Goal: Task Accomplishment & Management: Use online tool/utility

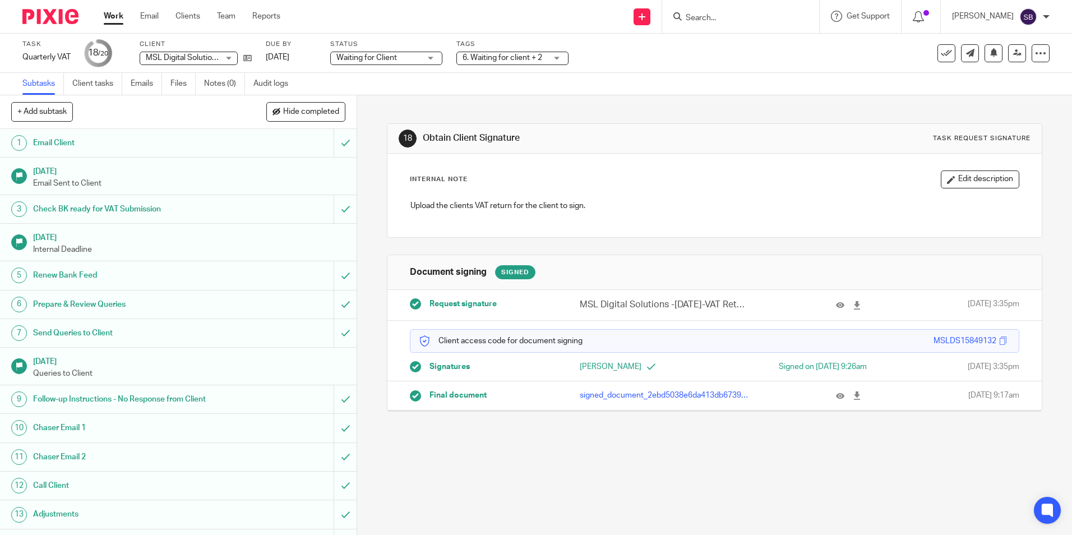
click at [113, 17] on link "Work" at bounding box center [114, 16] width 20 height 11
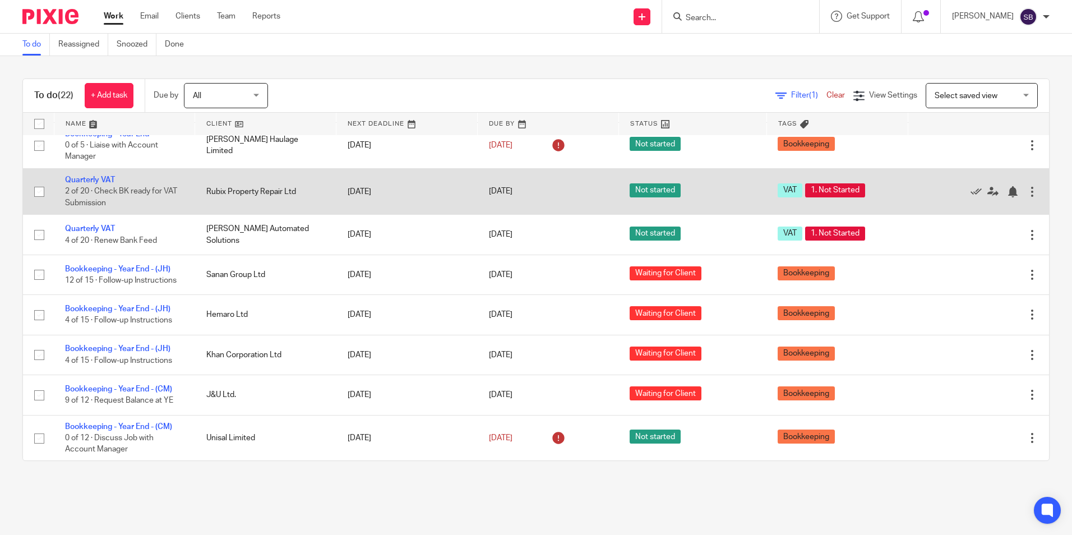
scroll to position [492, 0]
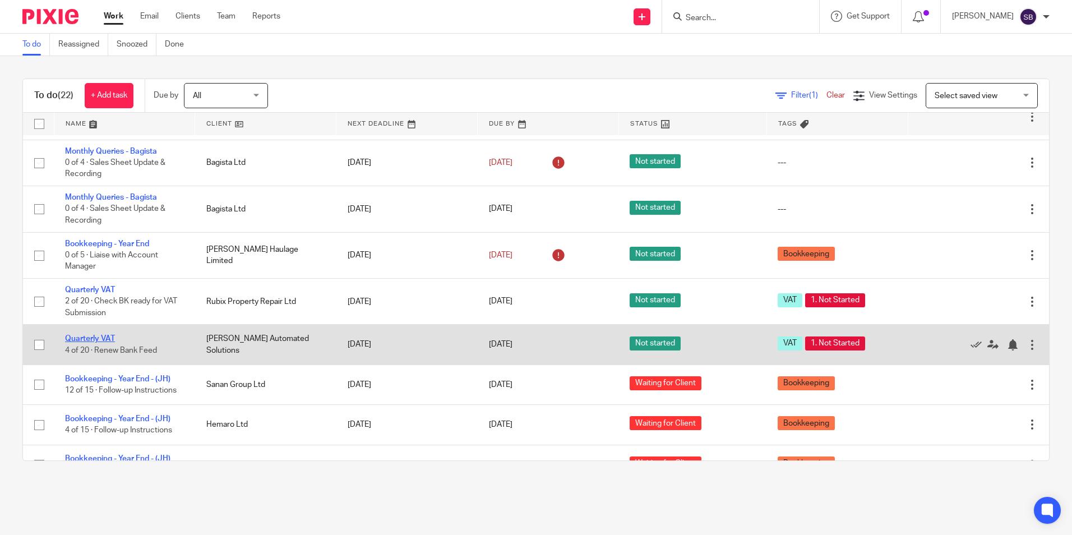
click at [99, 336] on link "Quarterly VAT" at bounding box center [90, 339] width 50 height 8
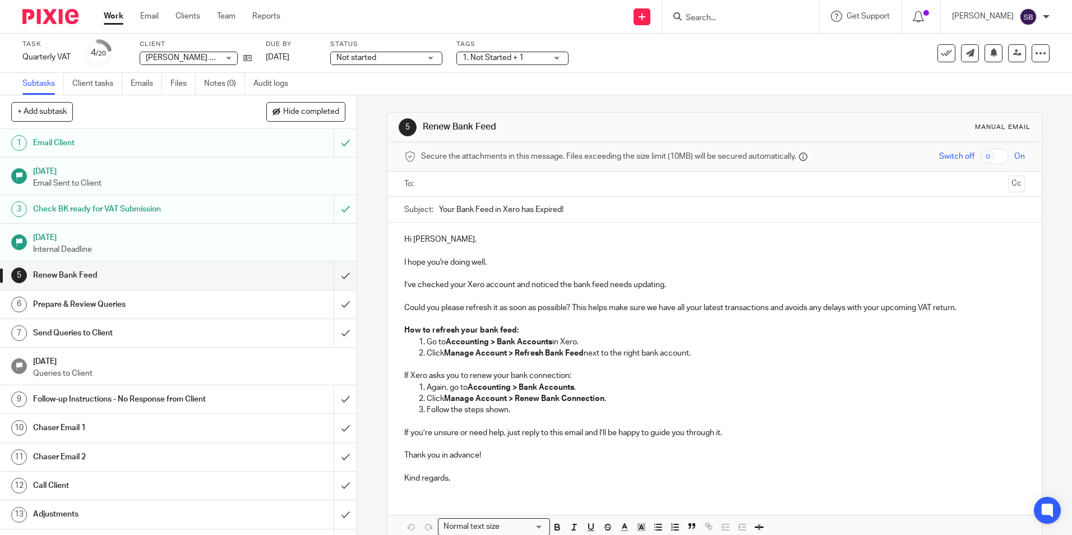
click at [115, 19] on link "Work" at bounding box center [114, 16] width 20 height 11
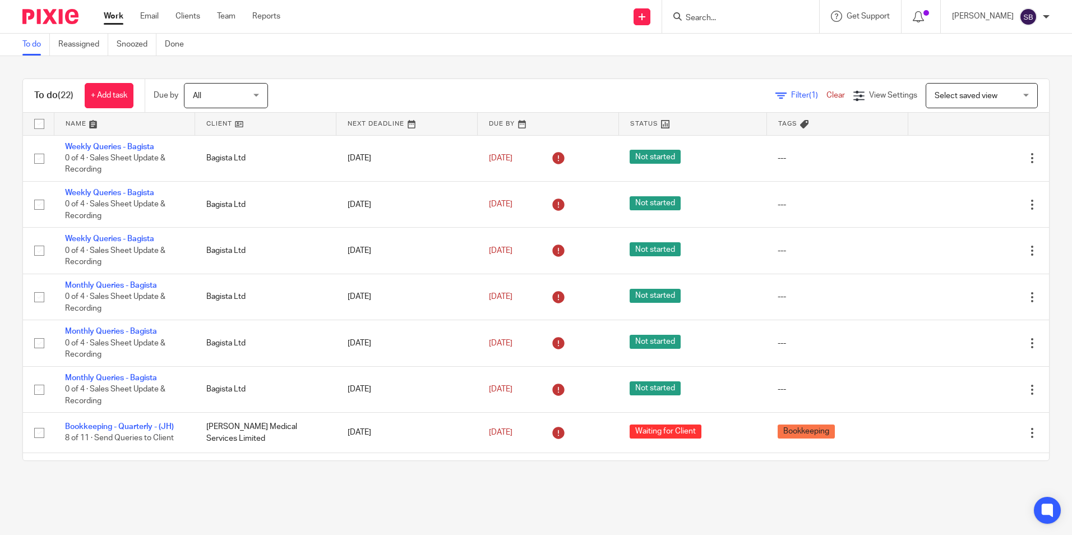
click at [117, 20] on link "Work" at bounding box center [114, 16] width 20 height 11
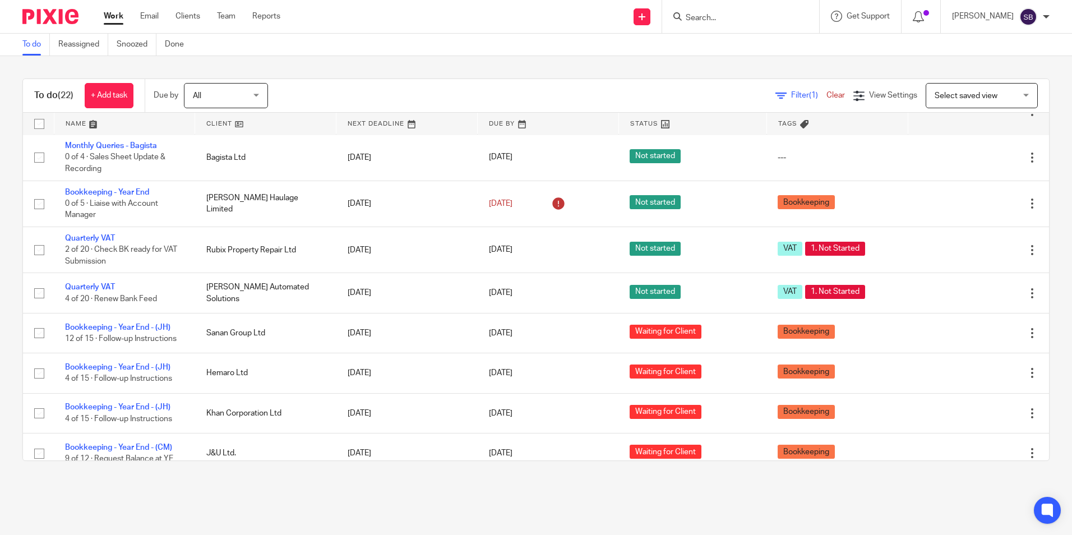
scroll to position [660, 0]
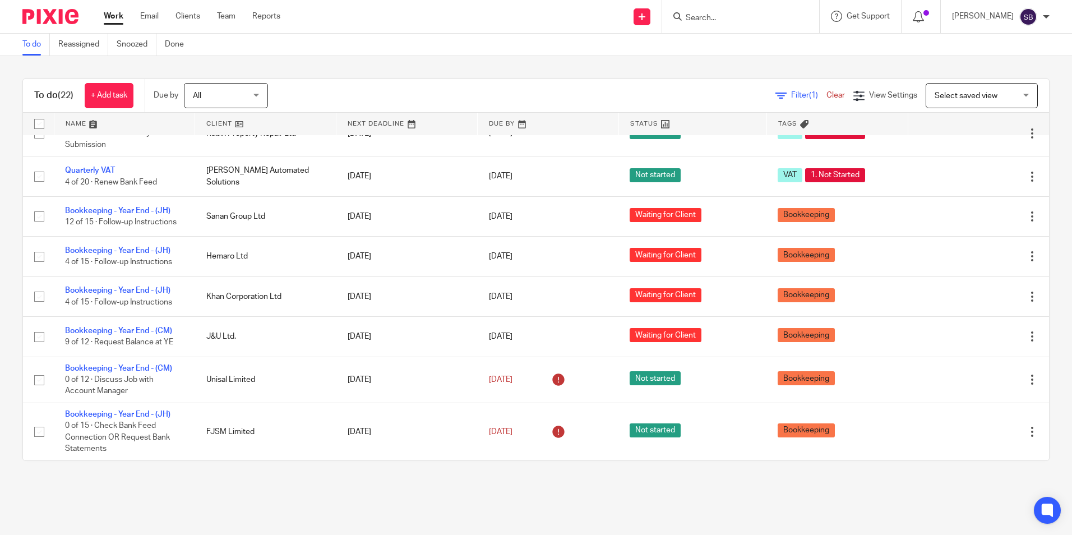
click at [740, 24] on div at bounding box center [740, 16] width 157 height 33
click at [740, 19] on input "Search" at bounding box center [735, 18] width 101 height 10
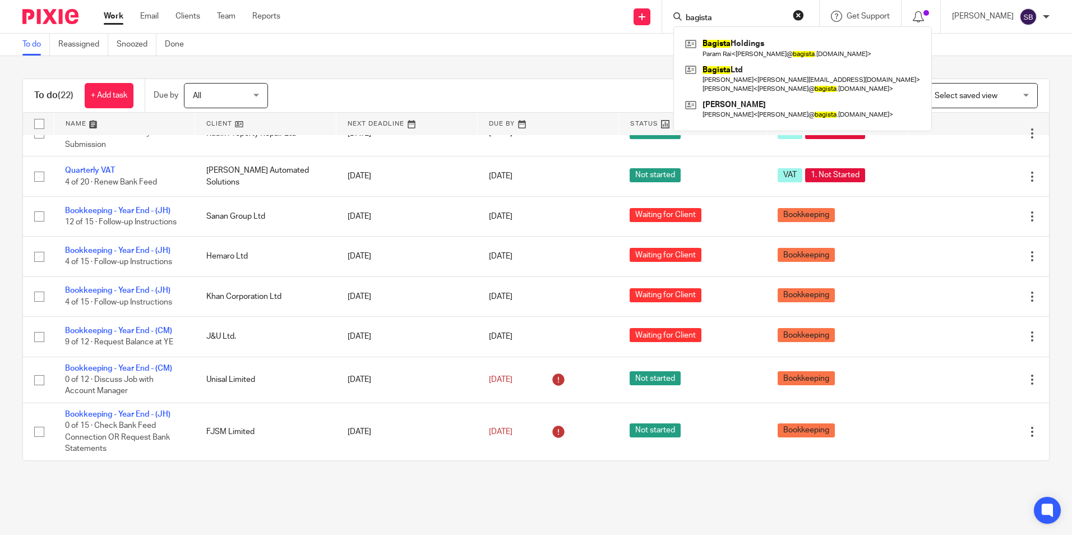
type input "bagista"
click button "submit" at bounding box center [0, 0] width 0 height 0
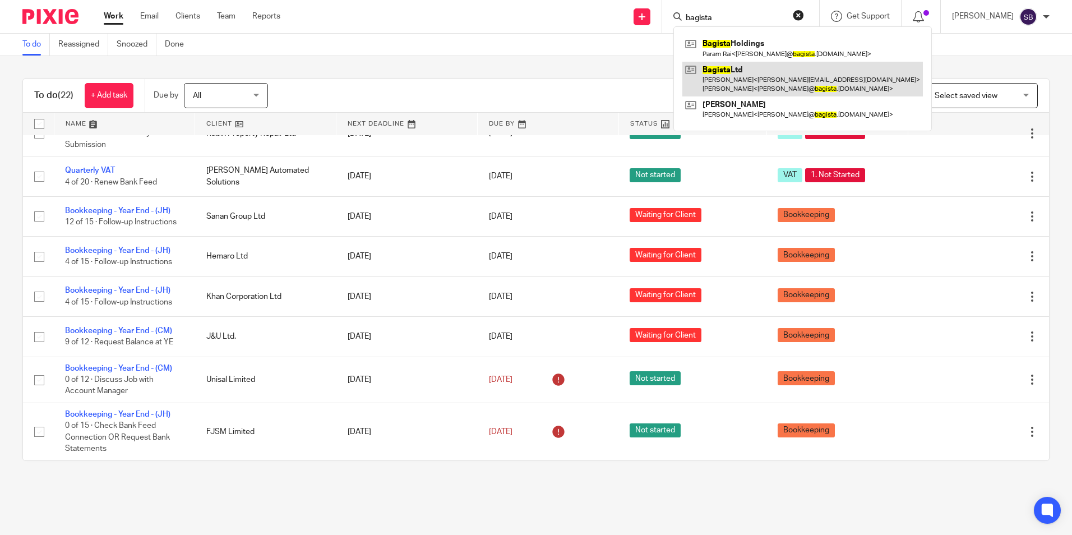
click at [746, 83] on link at bounding box center [802, 79] width 241 height 35
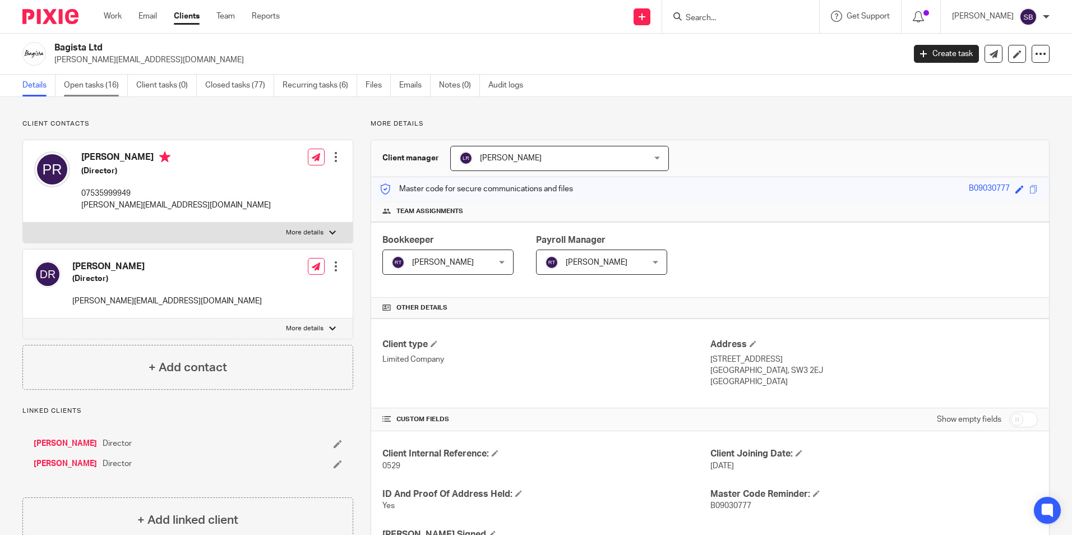
click at [113, 85] on link "Open tasks (16)" at bounding box center [96, 86] width 64 height 22
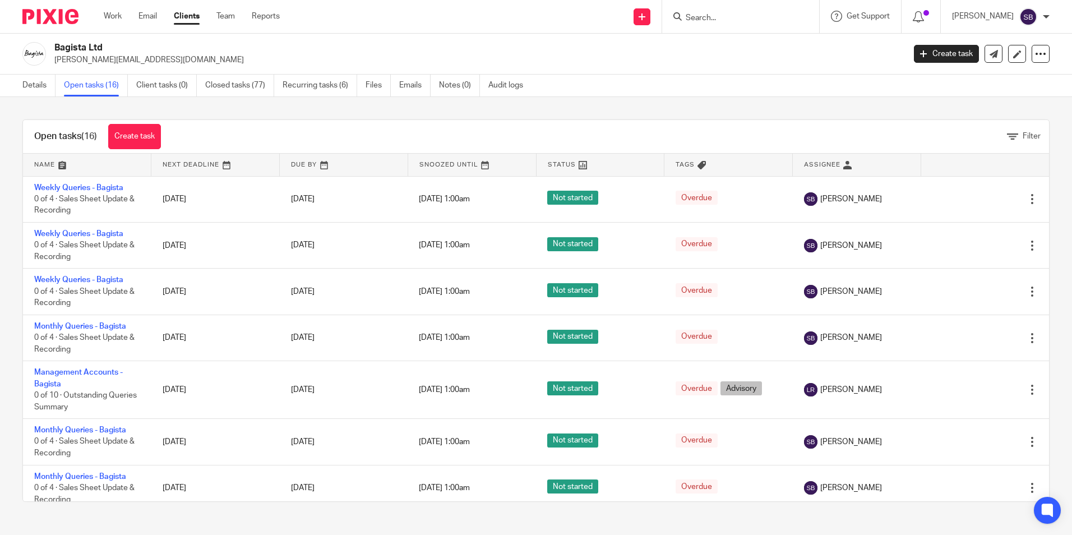
click at [399, 89] on ul "Details Open tasks (16) Client tasks (0) Closed tasks (77) Recurring tasks (6) …" at bounding box center [280, 86] width 517 height 22
click at [403, 88] on link "Emails" at bounding box center [414, 86] width 31 height 22
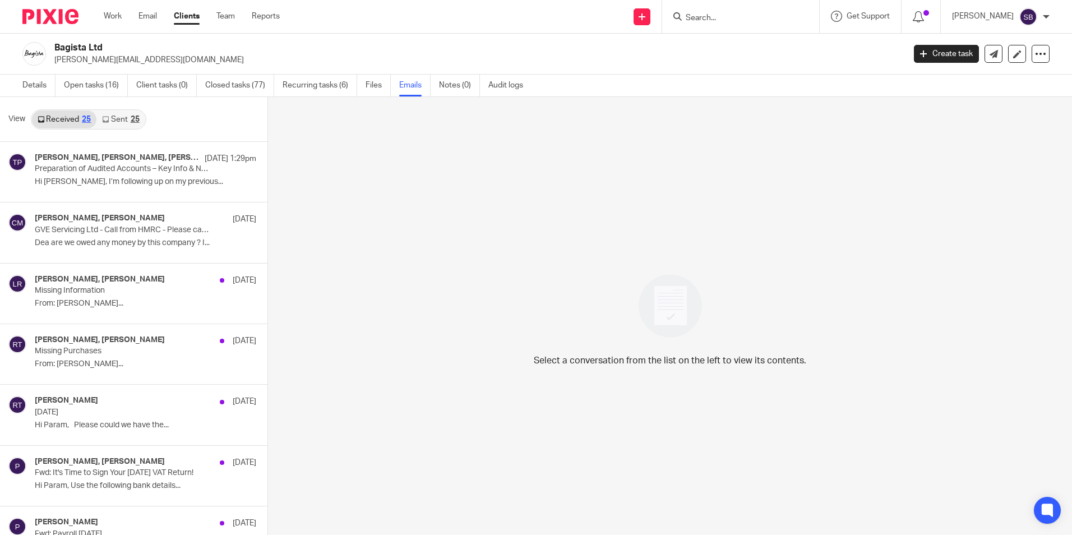
click at [126, 123] on link "Sent 25" at bounding box center [120, 119] width 48 height 18
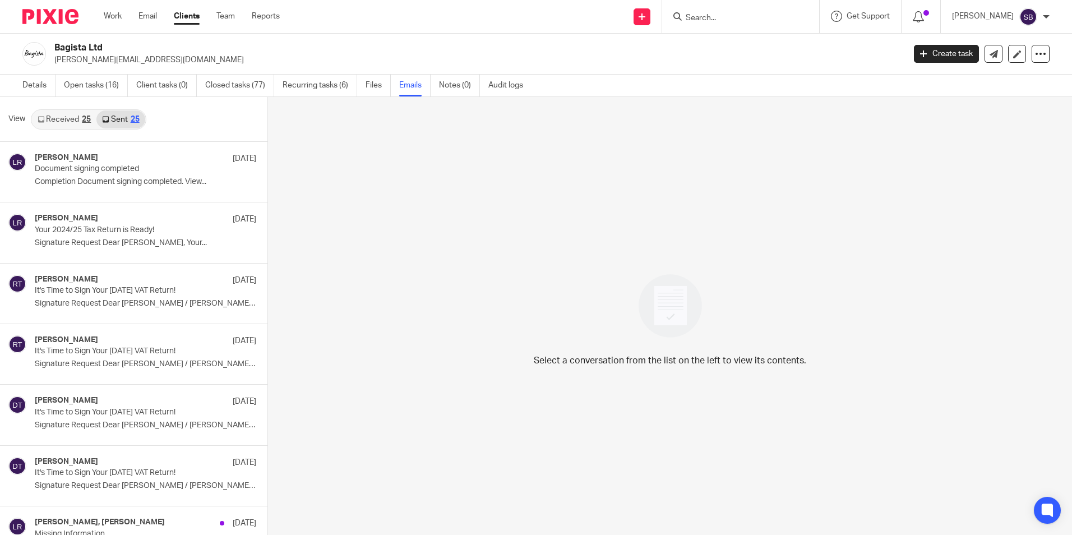
scroll to position [2, 0]
click at [73, 118] on link "Received 25" at bounding box center [64, 118] width 64 height 18
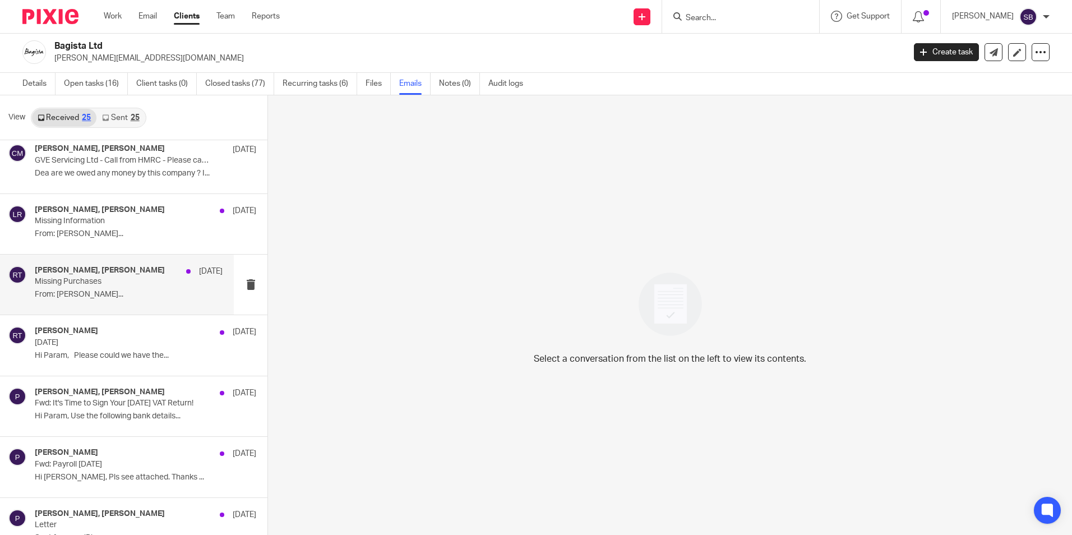
scroll to position [0, 0]
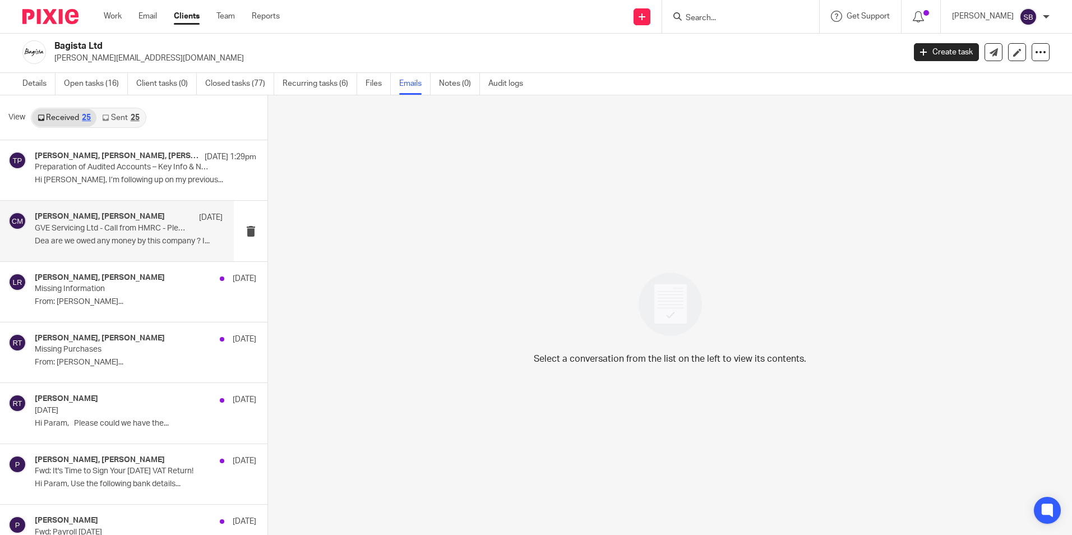
click at [123, 238] on p "Dea are we owed any money by this company ? I..." at bounding box center [129, 242] width 188 height 10
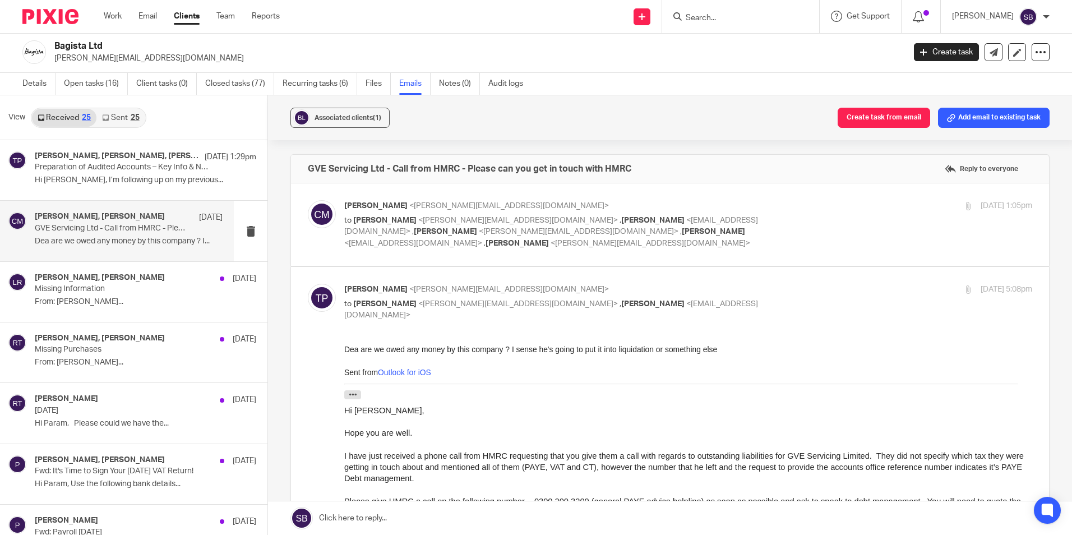
click at [541, 197] on label at bounding box center [670, 224] width 758 height 82
click at [308, 200] on input "checkbox" at bounding box center [307, 200] width 1 height 1
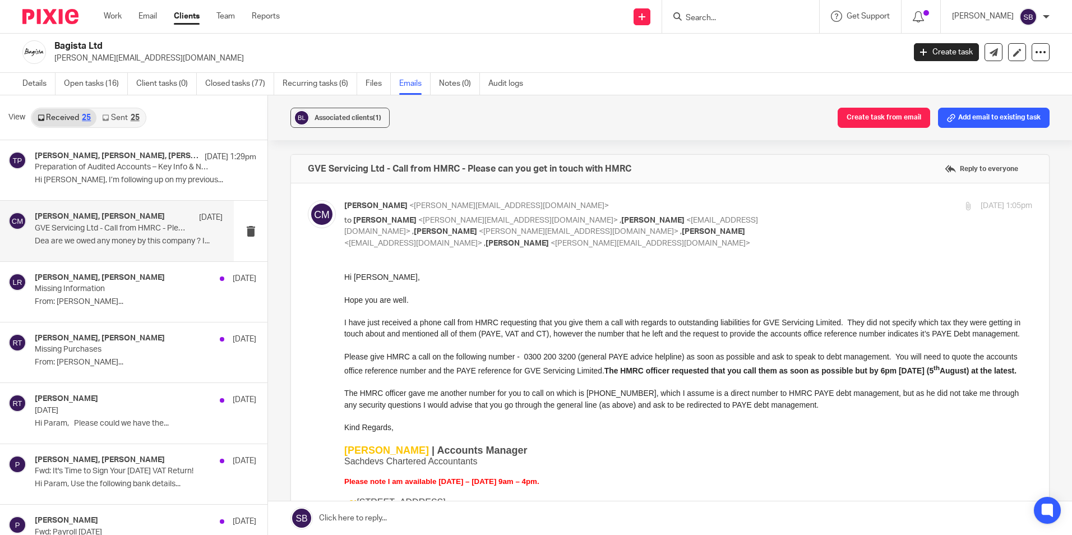
click at [376, 191] on label at bounding box center [670, 523] width 758 height 681
click at [308, 200] on input "checkbox" at bounding box center [307, 200] width 1 height 1
checkbox input "false"
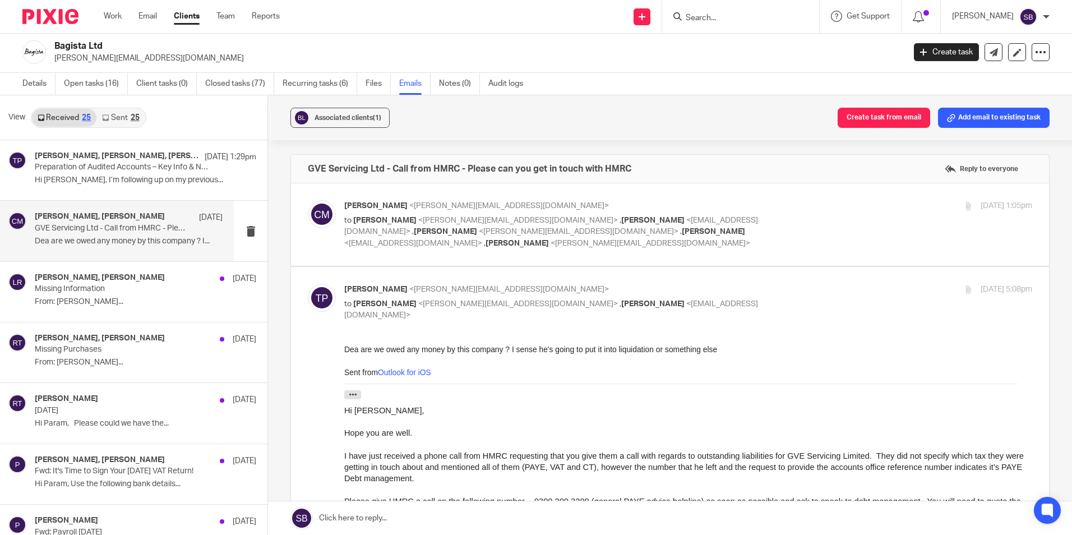
click at [768, 284] on p "Tina Pennycuick <tina@as1group.co.uk>" at bounding box center [573, 290] width 459 height 12
checkbox input "false"
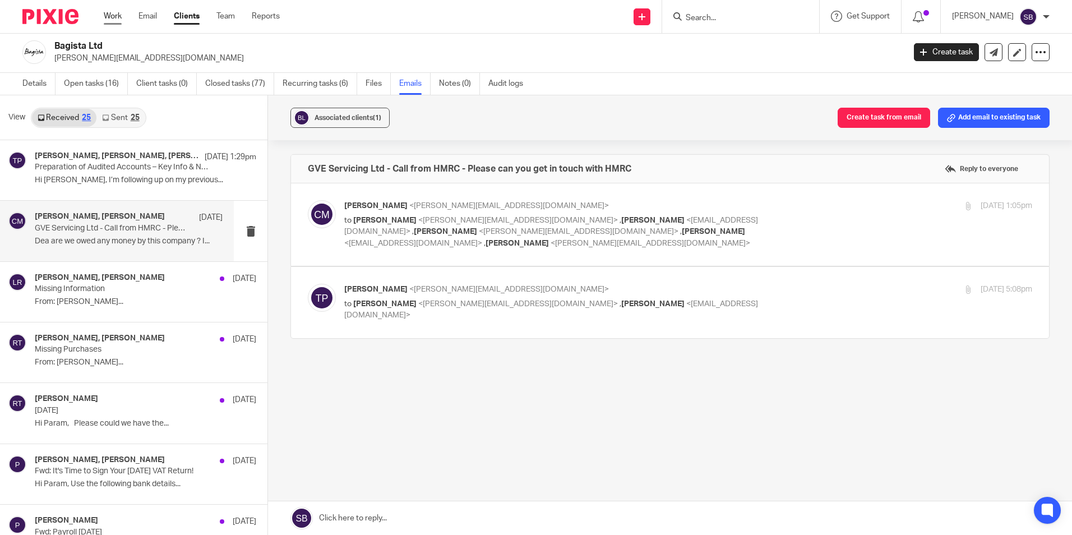
click at [114, 19] on link "Work" at bounding box center [113, 16] width 18 height 11
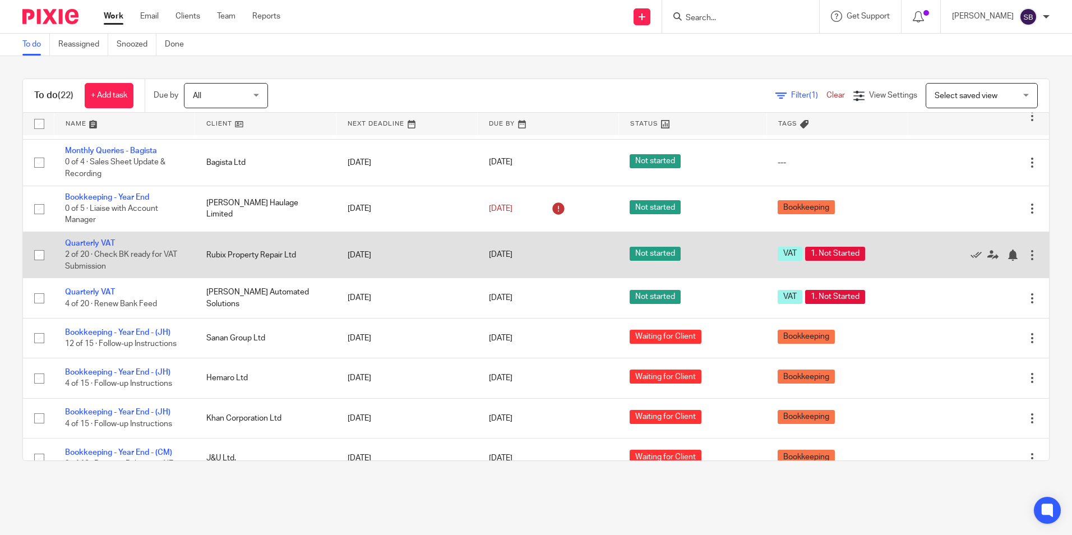
scroll to position [436, 0]
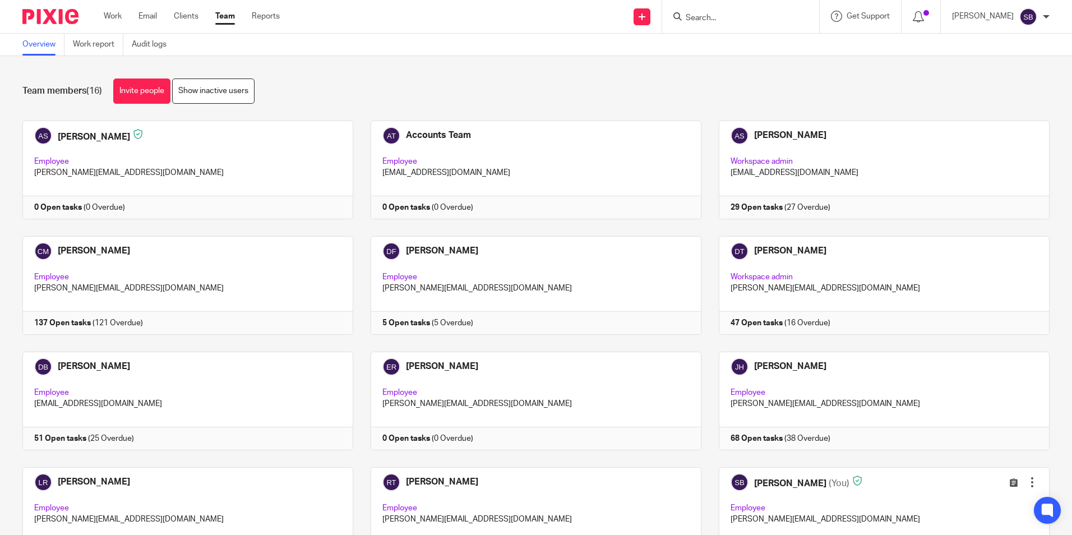
scroll to position [301, 0]
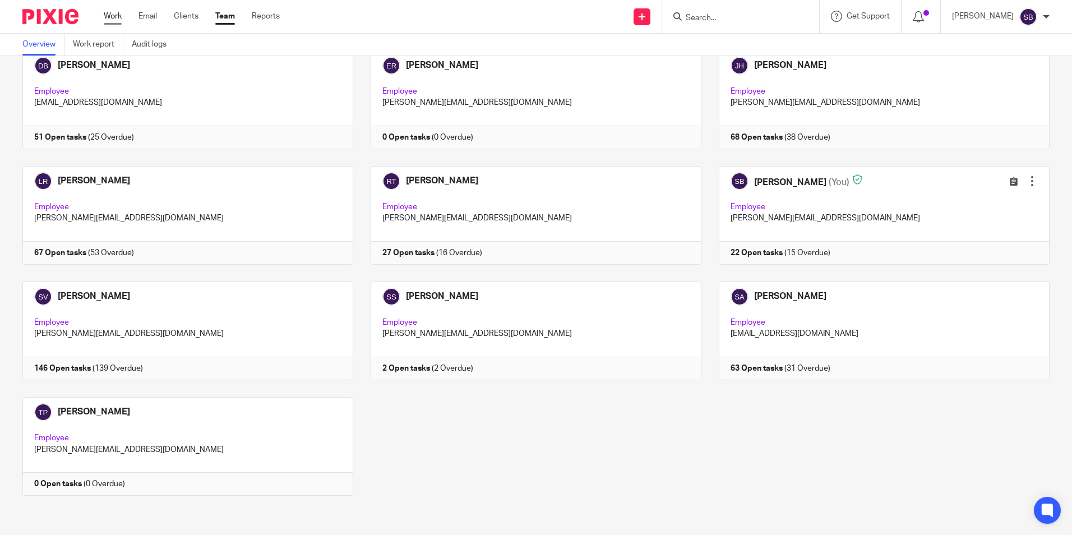
click at [111, 12] on link "Work" at bounding box center [113, 16] width 18 height 11
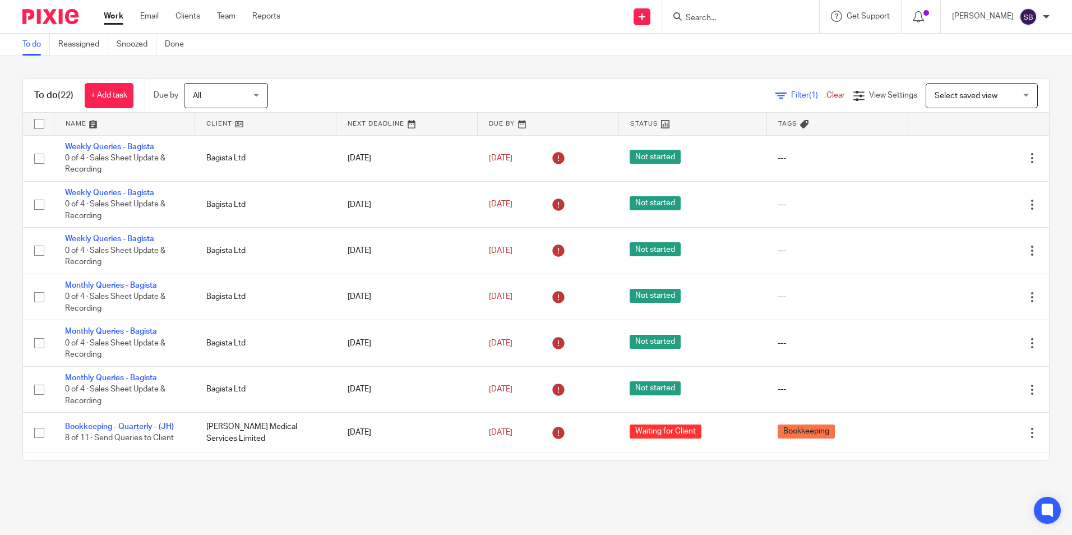
click at [728, 20] on input "Search" at bounding box center [735, 18] width 101 height 10
click at [226, 20] on link "Team" at bounding box center [226, 16] width 19 height 11
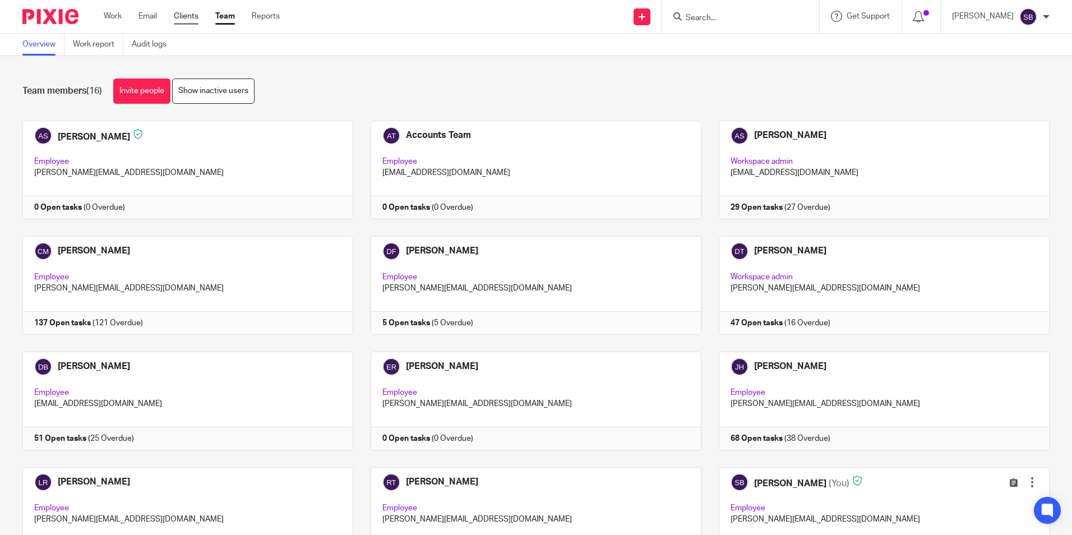
click at [194, 16] on link "Clients" at bounding box center [186, 16] width 25 height 11
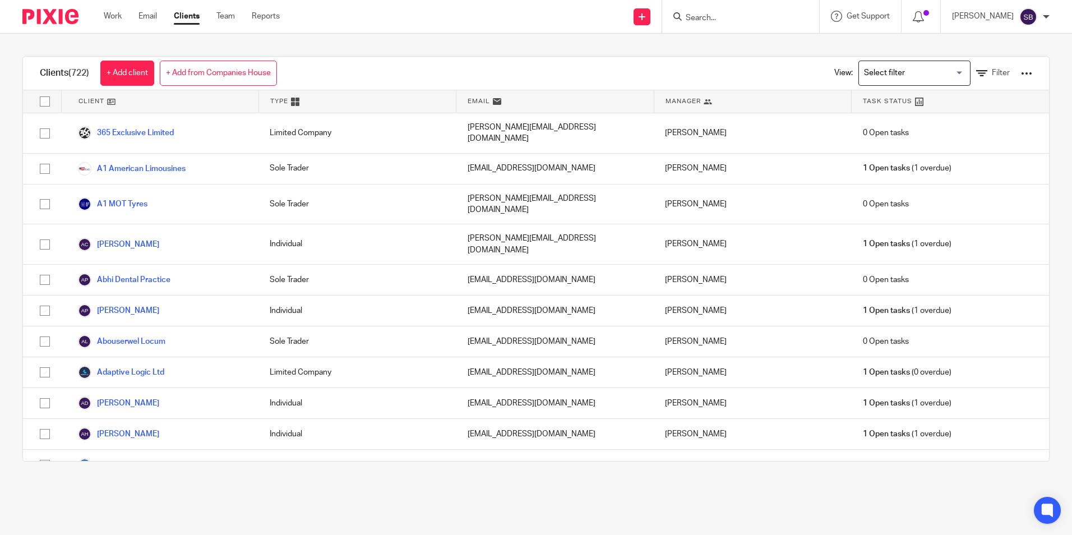
click at [922, 76] on input "Search for option" at bounding box center [912, 73] width 104 height 20
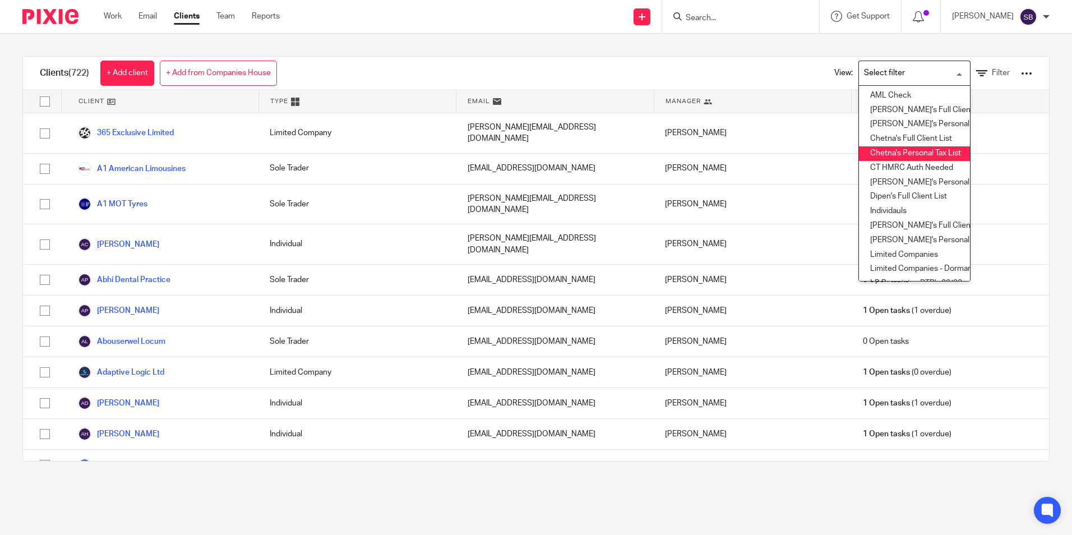
drag, startPoint x: 737, startPoint y: 59, endPoint x: 815, endPoint y: 70, distance: 79.2
click at [737, 59] on div "Clients (722) + Add client + Add from Companies House View: Loading... AML Chec…" at bounding box center [536, 74] width 1026 height 34
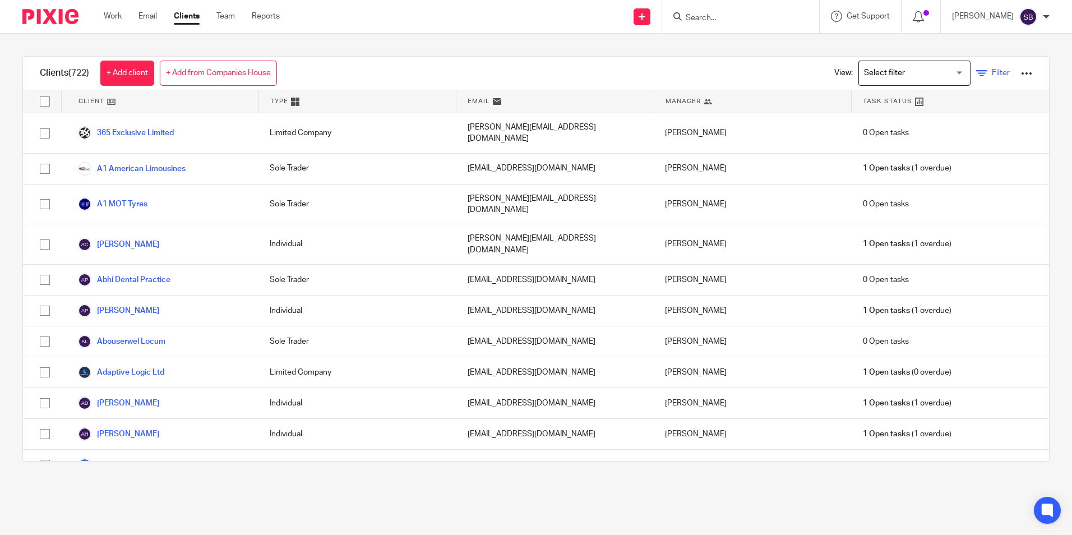
click at [992, 71] on span "Filter" at bounding box center [1001, 73] width 18 height 8
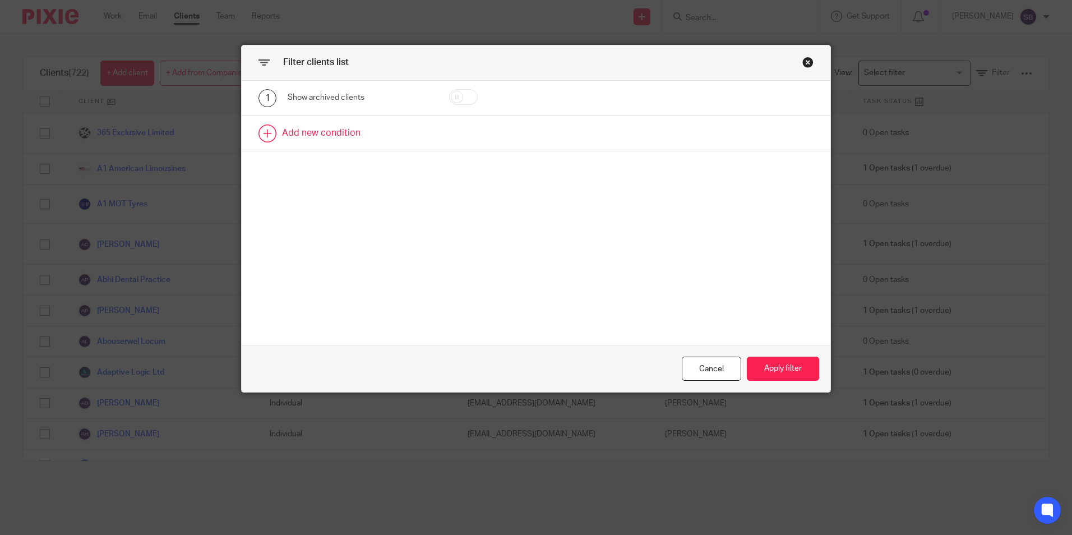
click at [305, 126] on link at bounding box center [536, 133] width 589 height 35
click at [332, 142] on div "Field" at bounding box center [351, 137] width 108 height 24
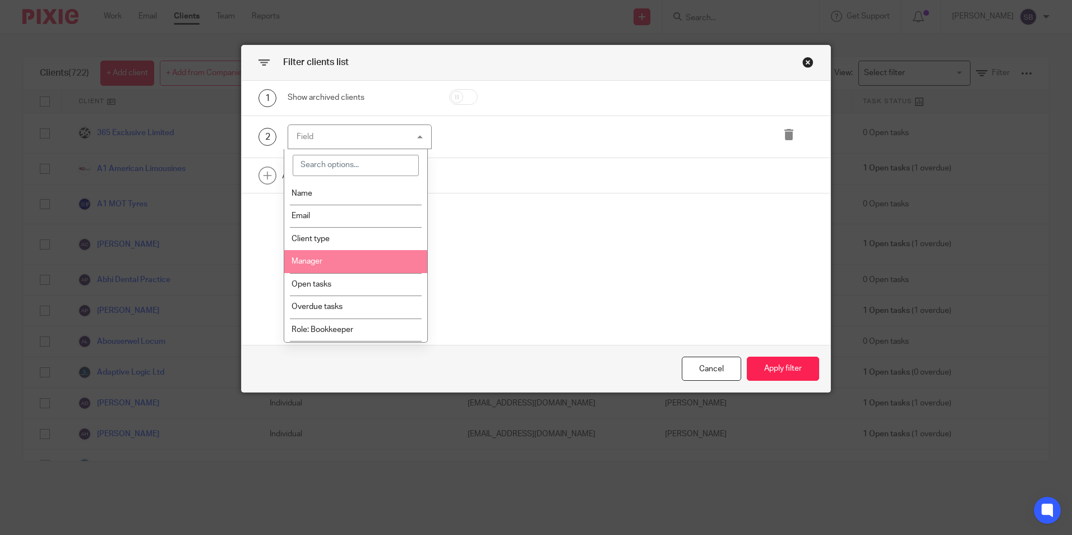
click at [345, 262] on li "Manager" at bounding box center [355, 261] width 143 height 23
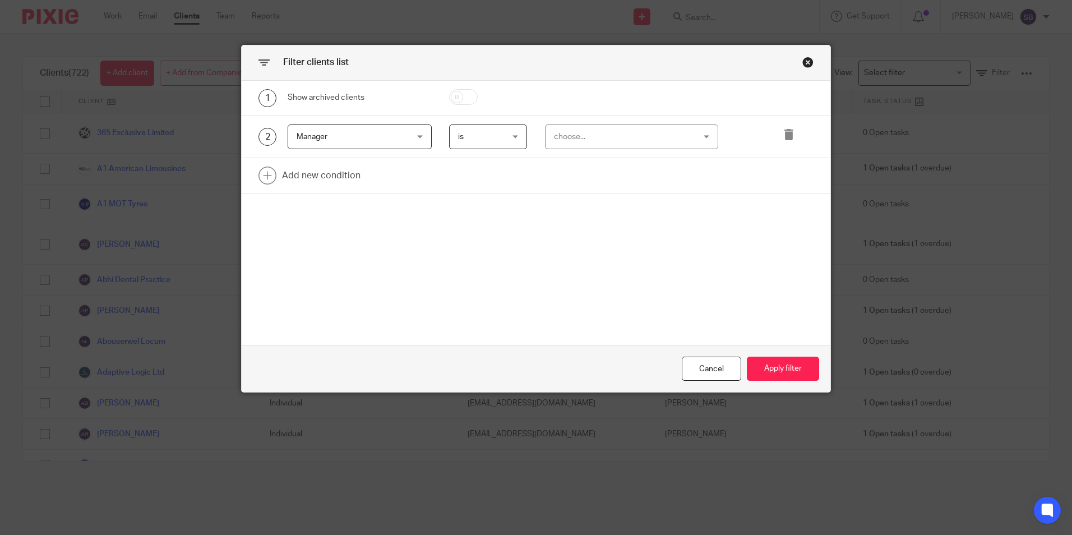
click at [584, 135] on div "choose..." at bounding box center [619, 137] width 131 height 24
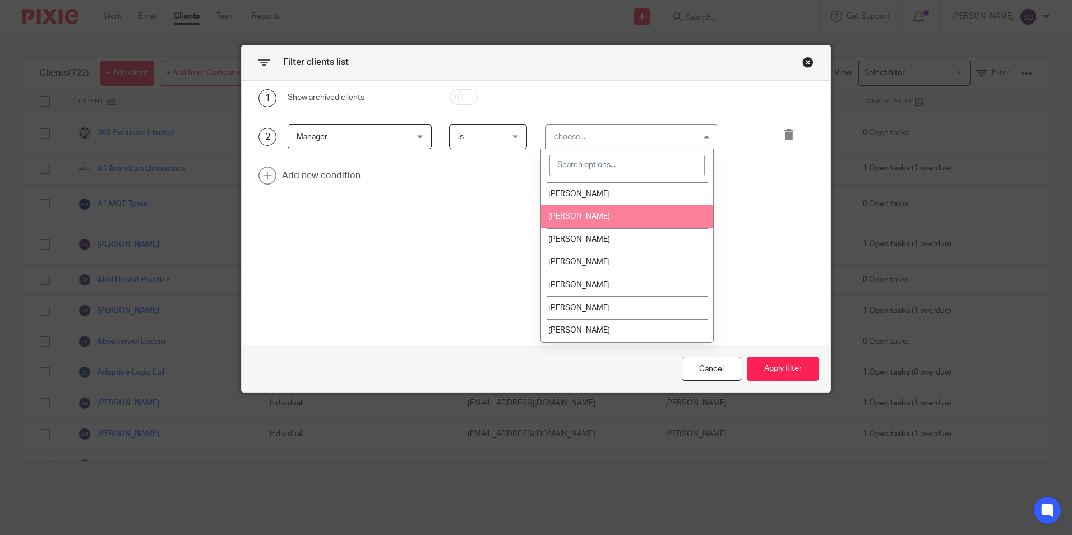
scroll to position [168, 0]
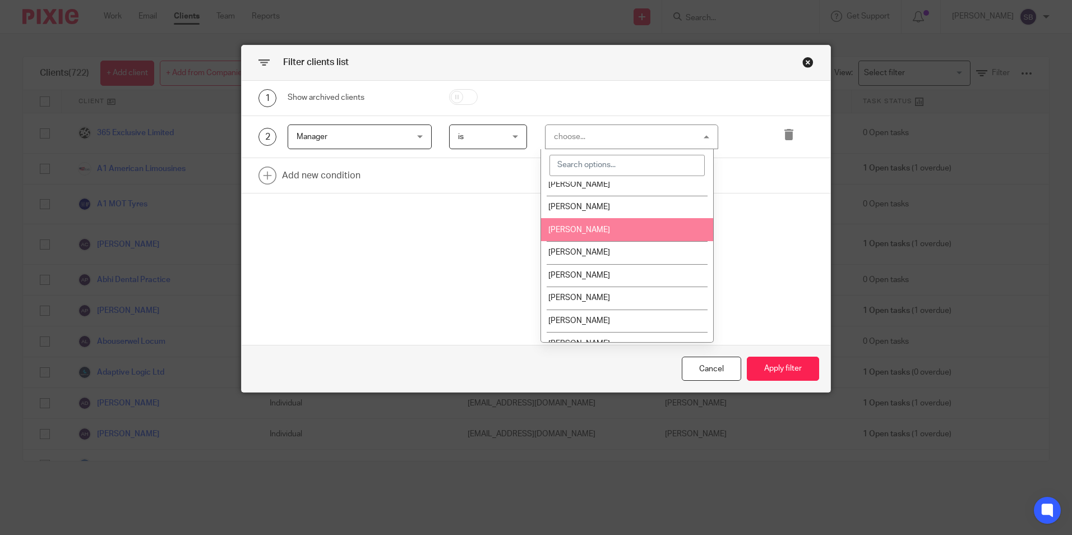
click at [584, 231] on span "[PERSON_NAME]" at bounding box center [579, 230] width 62 height 8
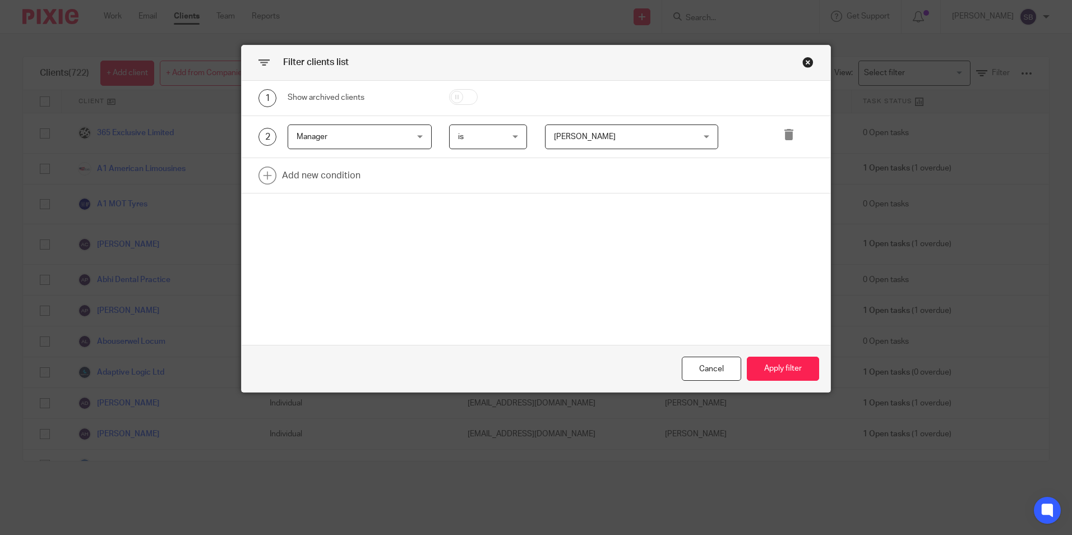
click at [638, 258] on div "1 Show archived clients 2 Manager Manager Name Email Client type Manager Open t…" at bounding box center [536, 213] width 589 height 265
click at [295, 172] on link at bounding box center [536, 175] width 589 height 35
click at [318, 187] on div "Field" at bounding box center [351, 179] width 108 height 24
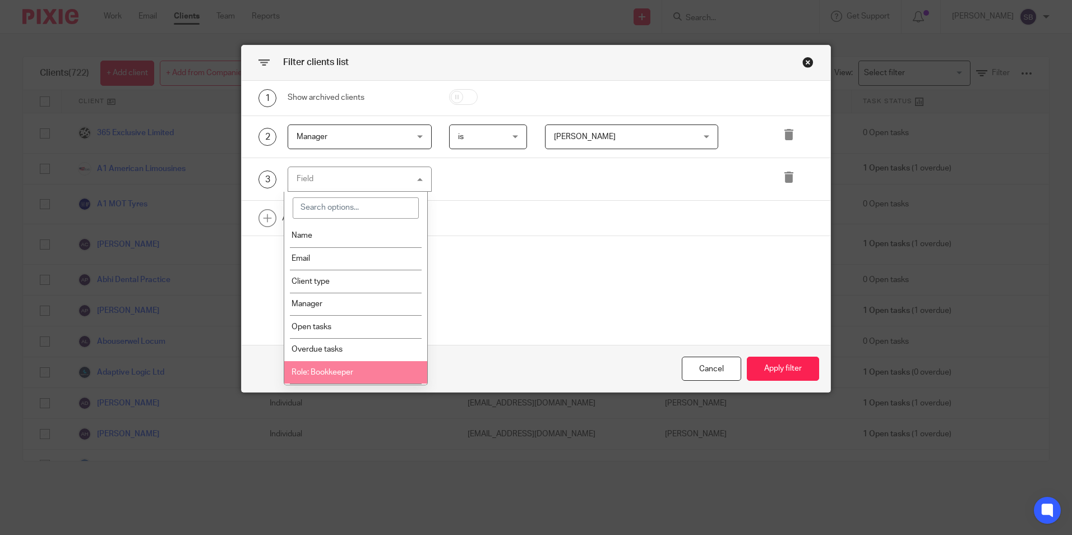
click at [338, 373] on span "Role: Bookkeeper" at bounding box center [323, 372] width 62 height 8
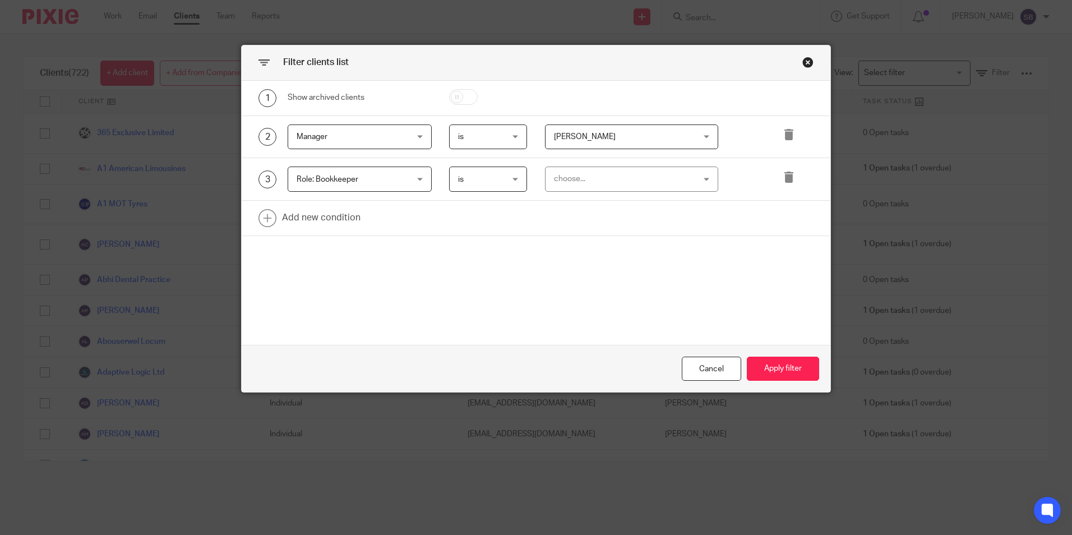
click at [610, 169] on div "choose..." at bounding box center [619, 179] width 131 height 24
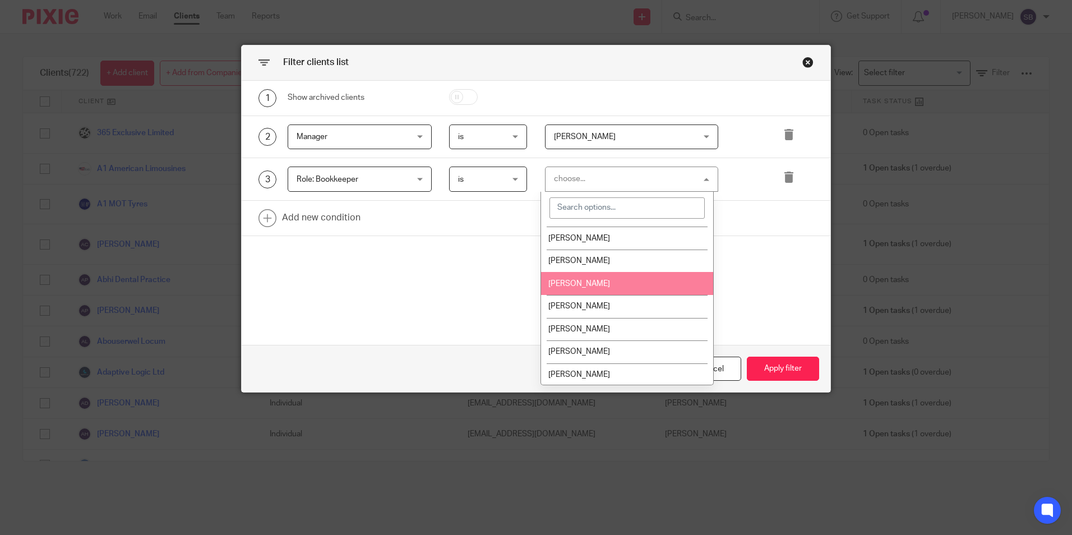
scroll to position [204, 0]
click at [604, 285] on li "[PERSON_NAME]" at bounding box center [627, 282] width 172 height 23
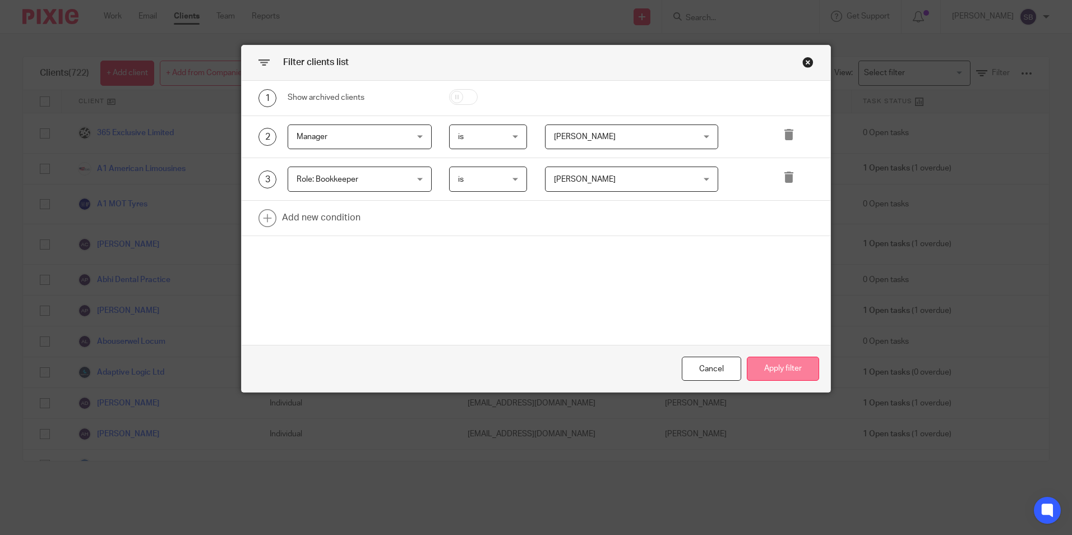
click at [762, 361] on button "Apply filter" at bounding box center [783, 369] width 72 height 24
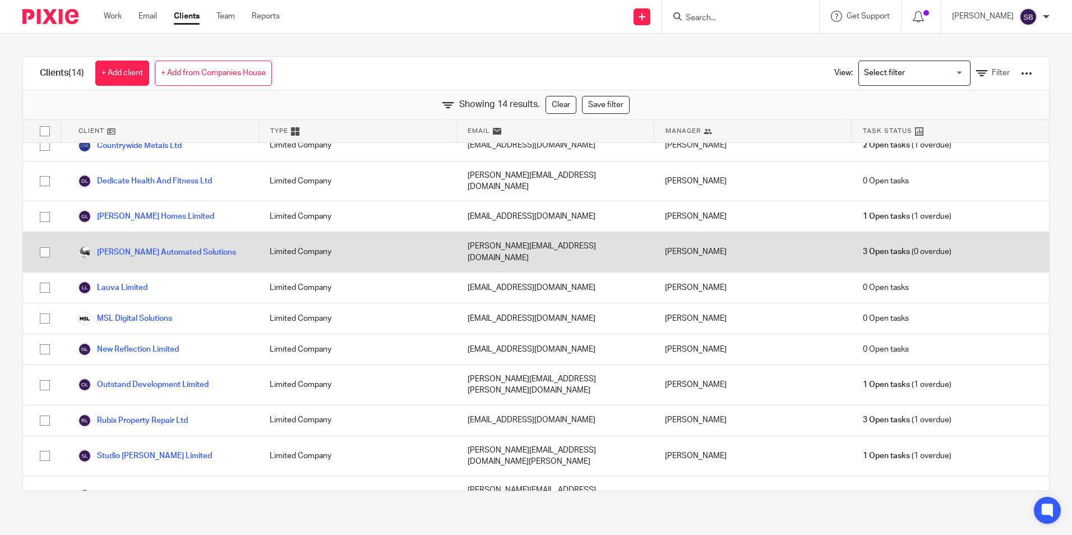
scroll to position [0, 0]
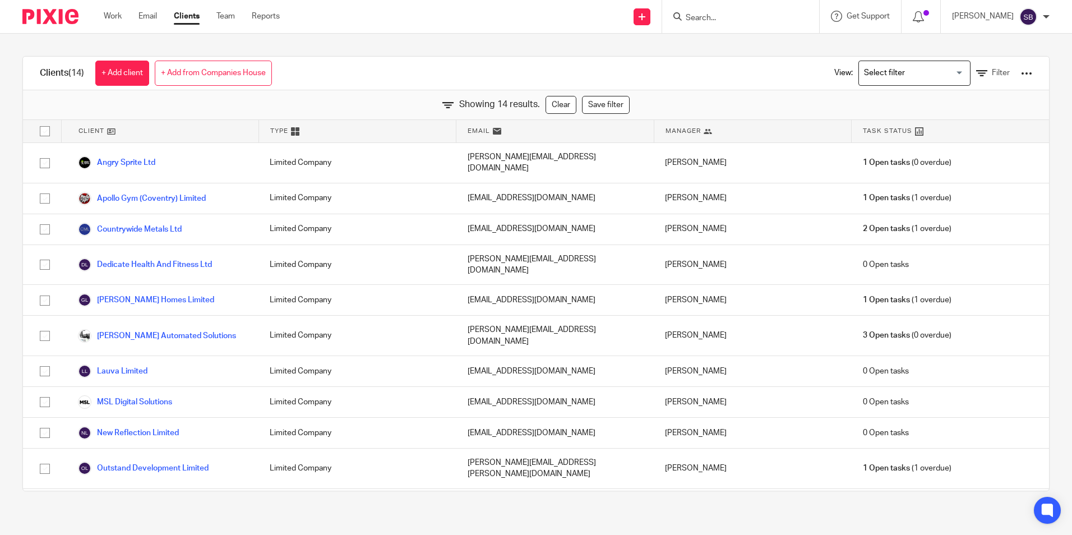
click at [912, 71] on input "Search for option" at bounding box center [912, 73] width 104 height 20
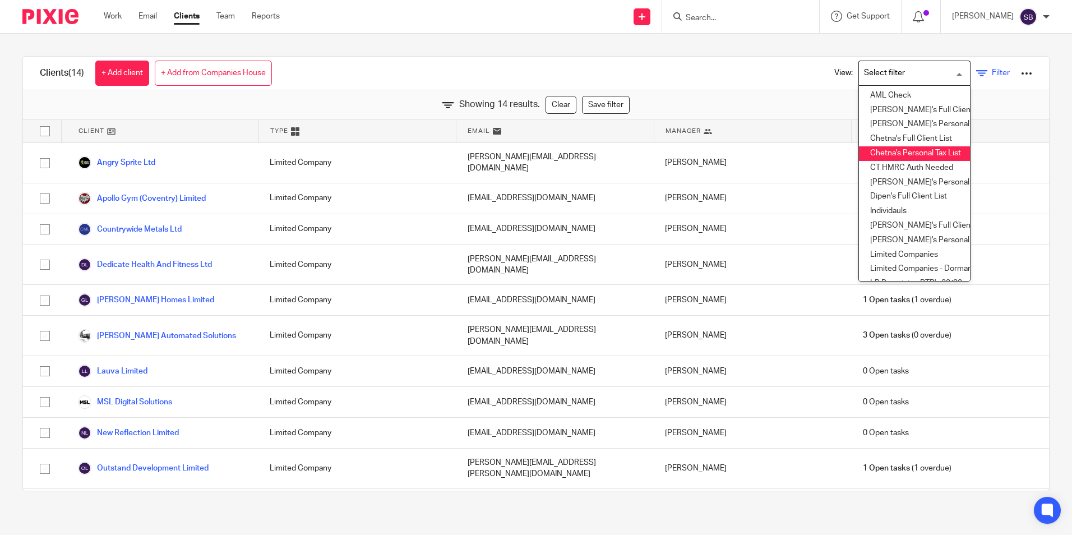
click at [992, 74] on span "Filter" at bounding box center [1001, 73] width 18 height 8
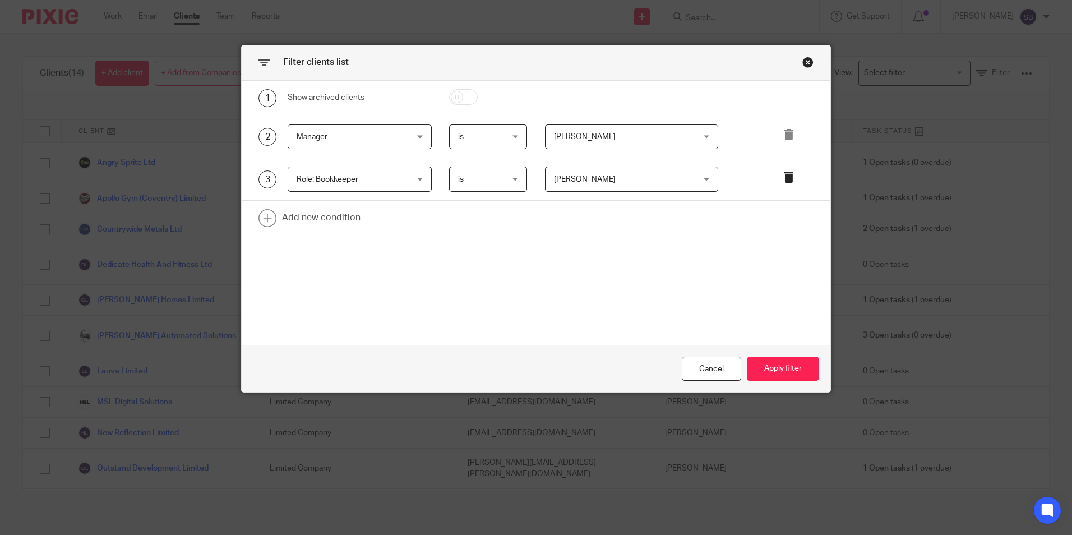
click at [784, 178] on icon at bounding box center [788, 177] width 11 height 11
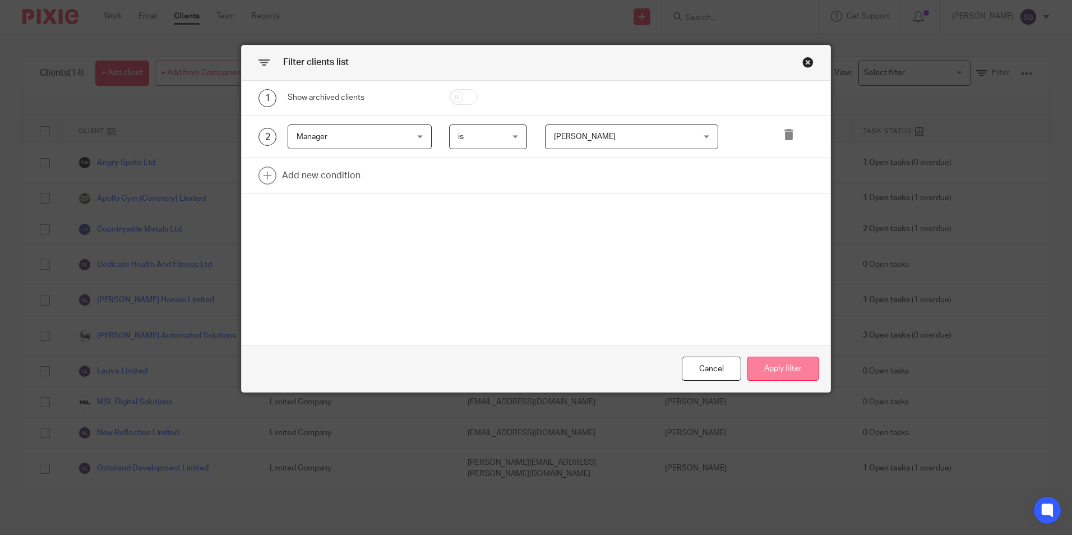
click at [799, 368] on button "Apply filter" at bounding box center [783, 369] width 72 height 24
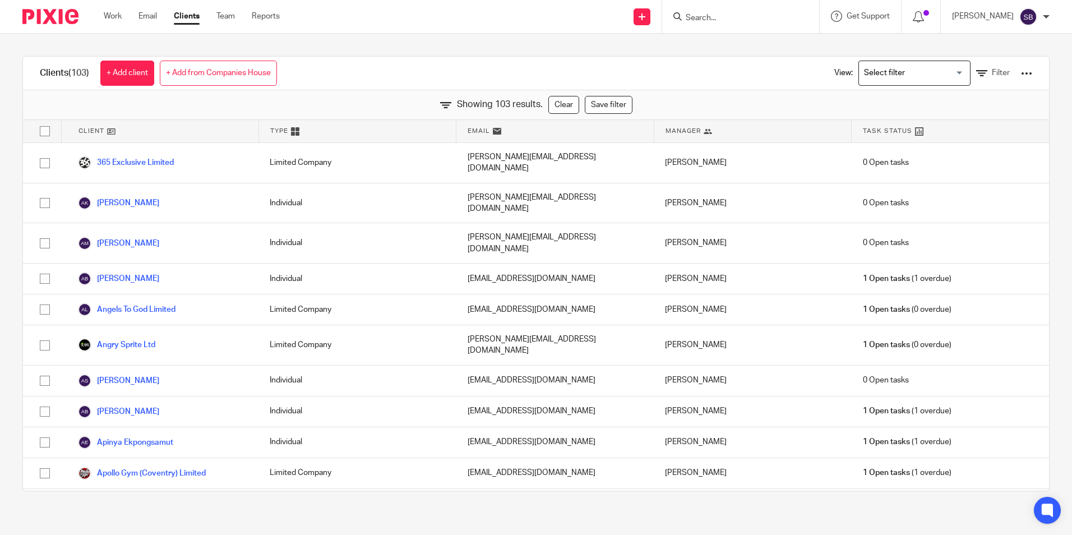
click at [1021, 75] on div at bounding box center [1026, 73] width 11 height 11
click at [921, 135] on link "Export clients to CSV file" at bounding box center [936, 132] width 156 height 17
click at [749, 58] on div "Clients (103) + Add client + Add from Companies House View: Loading... Filter" at bounding box center [536, 74] width 1026 height 34
